Goal: Navigation & Orientation: Find specific page/section

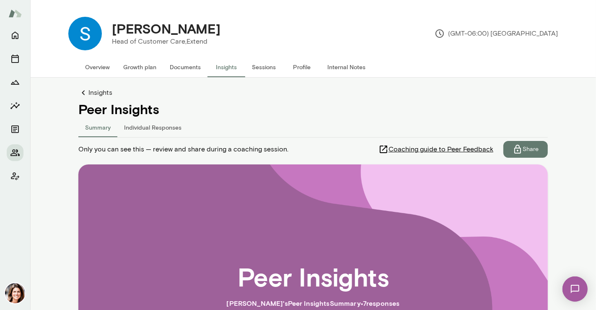
click at [259, 69] on button "Sessions" at bounding box center [264, 67] width 38 height 20
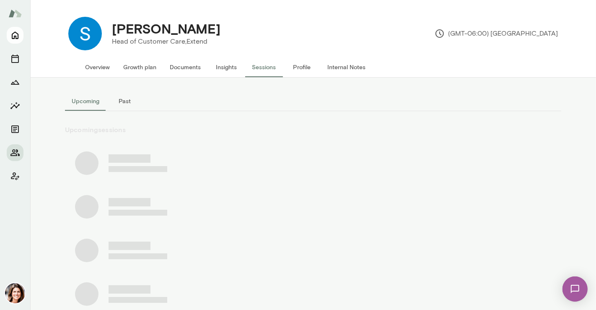
click at [10, 37] on icon "Home" at bounding box center [15, 35] width 10 height 10
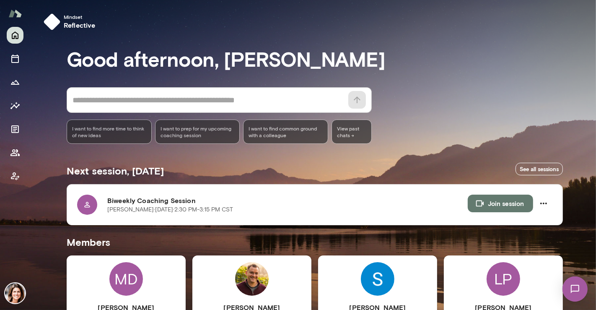
drag, startPoint x: 596, startPoint y: 156, endPoint x: 582, endPoint y: 188, distance: 35.1
click at [596, 194] on div at bounding box center [298, 103] width 596 height 207
click at [246, 266] on img at bounding box center [252, 279] width 34 height 34
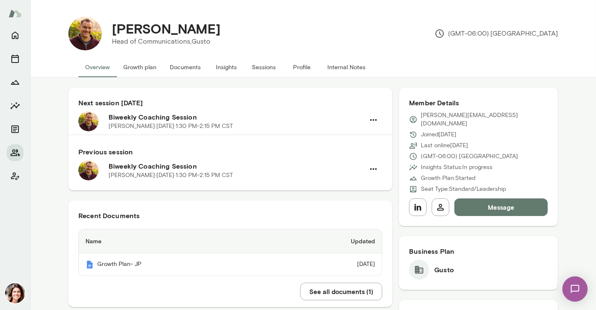
click at [223, 63] on button "Insights" at bounding box center [227, 67] width 38 height 20
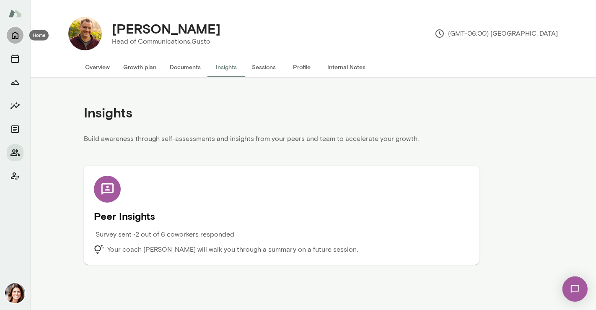
click at [11, 37] on icon "Home" at bounding box center [15, 35] width 10 height 10
